Goal: Information Seeking & Learning: Learn about a topic

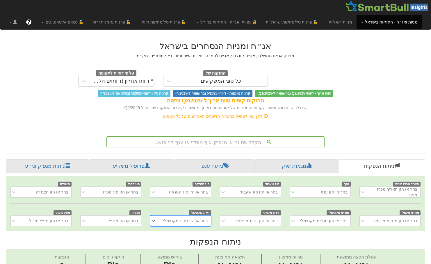
scroll to position [0, 4]
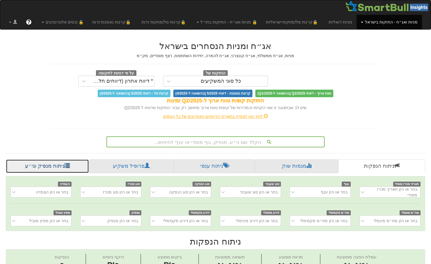
click at [64, 167] on span at bounding box center [66, 165] width 5 height 5
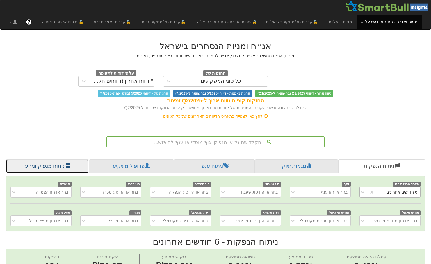
scroll to position [0, 0]
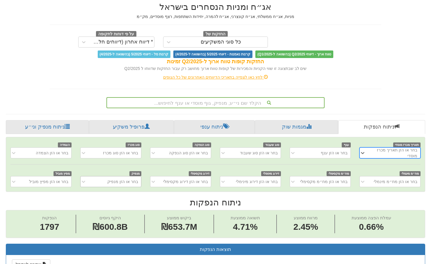
click at [126, 187] on div "בחר או הזן מנפיק" at bounding box center [110, 181] width 61 height 11
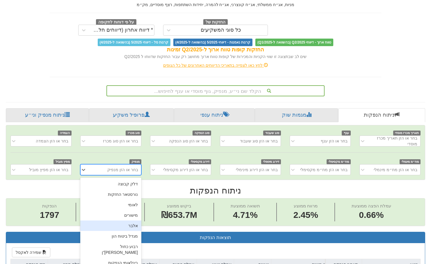
scroll to position [54, 0]
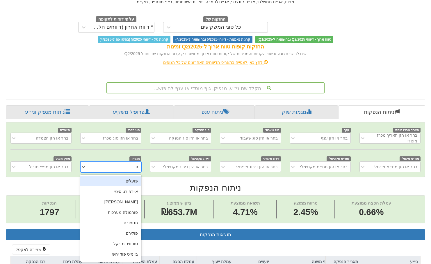
type input "פורמו"
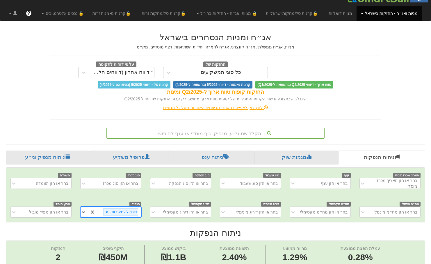
scroll to position [0, 0]
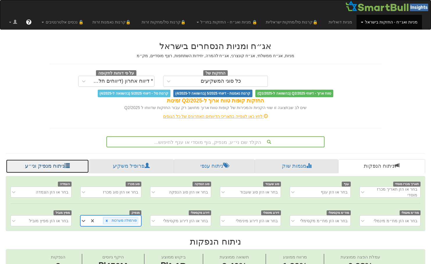
click at [40, 168] on link "ניתוח מנפיק וני״ע" at bounding box center [47, 166] width 83 height 14
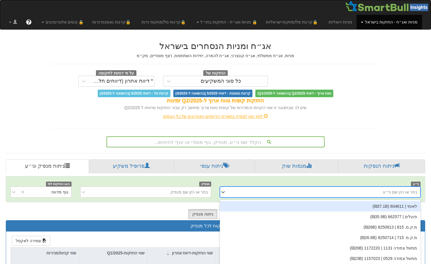
click at [406, 192] on div "option לאומי | 604611 (₪37.1B) focused, 1 of 1475. 1475 results available. Use …" at bounding box center [320, 192] width 200 height 11
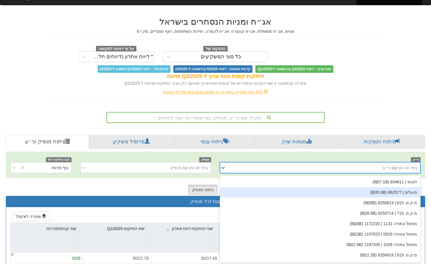
scroll to position [25, 0]
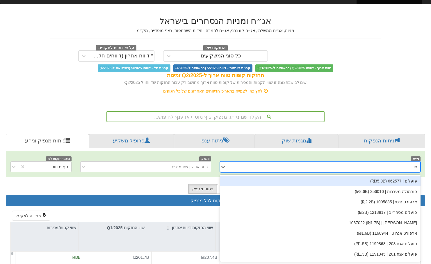
type input "פורמו"
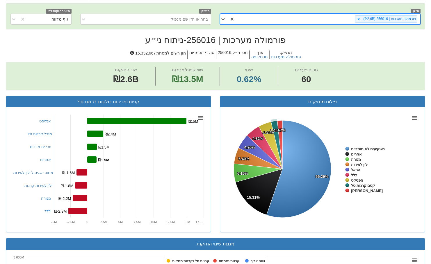
scroll to position [116, 0]
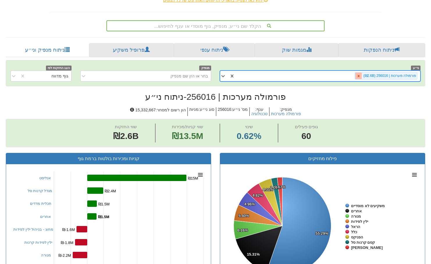
click at [360, 78] on icon at bounding box center [358, 76] width 4 height 4
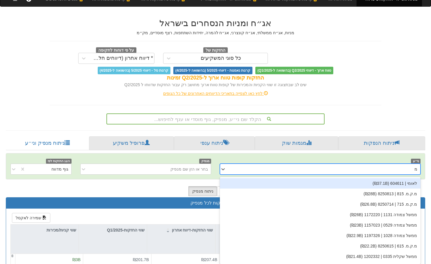
scroll to position [25, 0]
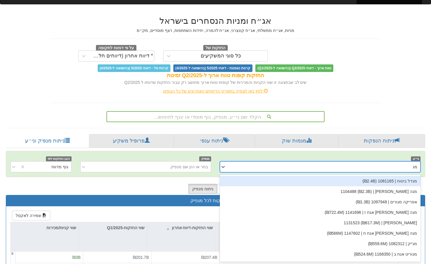
type input "מג'"
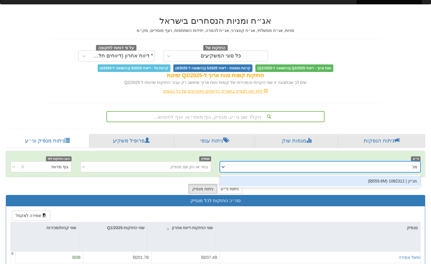
click at [404, 182] on div "מג'יק | 1082312 (₪559.6M)" at bounding box center [320, 181] width 200 height 10
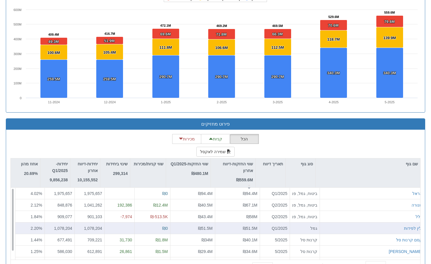
scroll to position [407, 0]
